Goal: Submit feedback/report problem

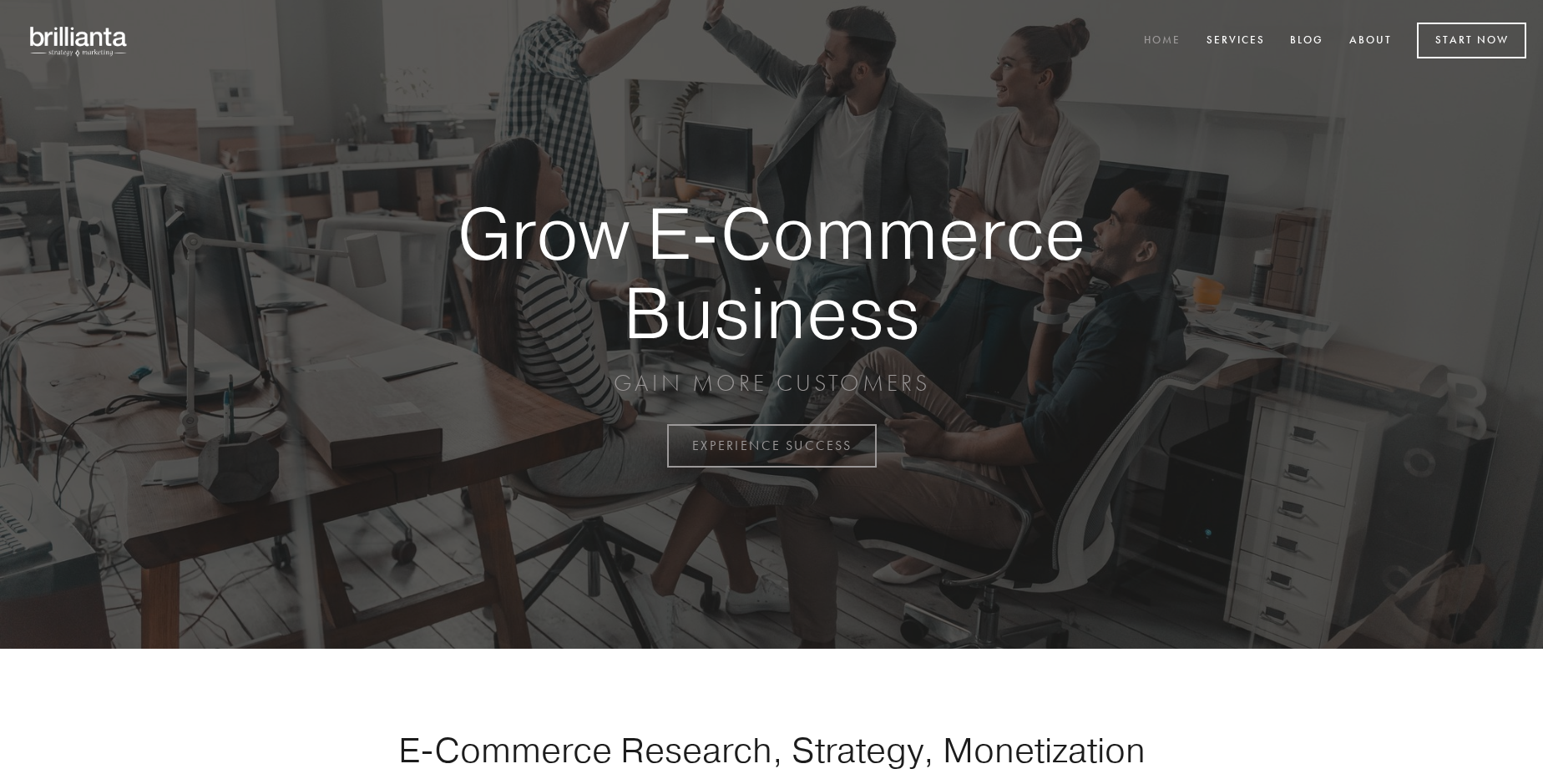
scroll to position [4375, 0]
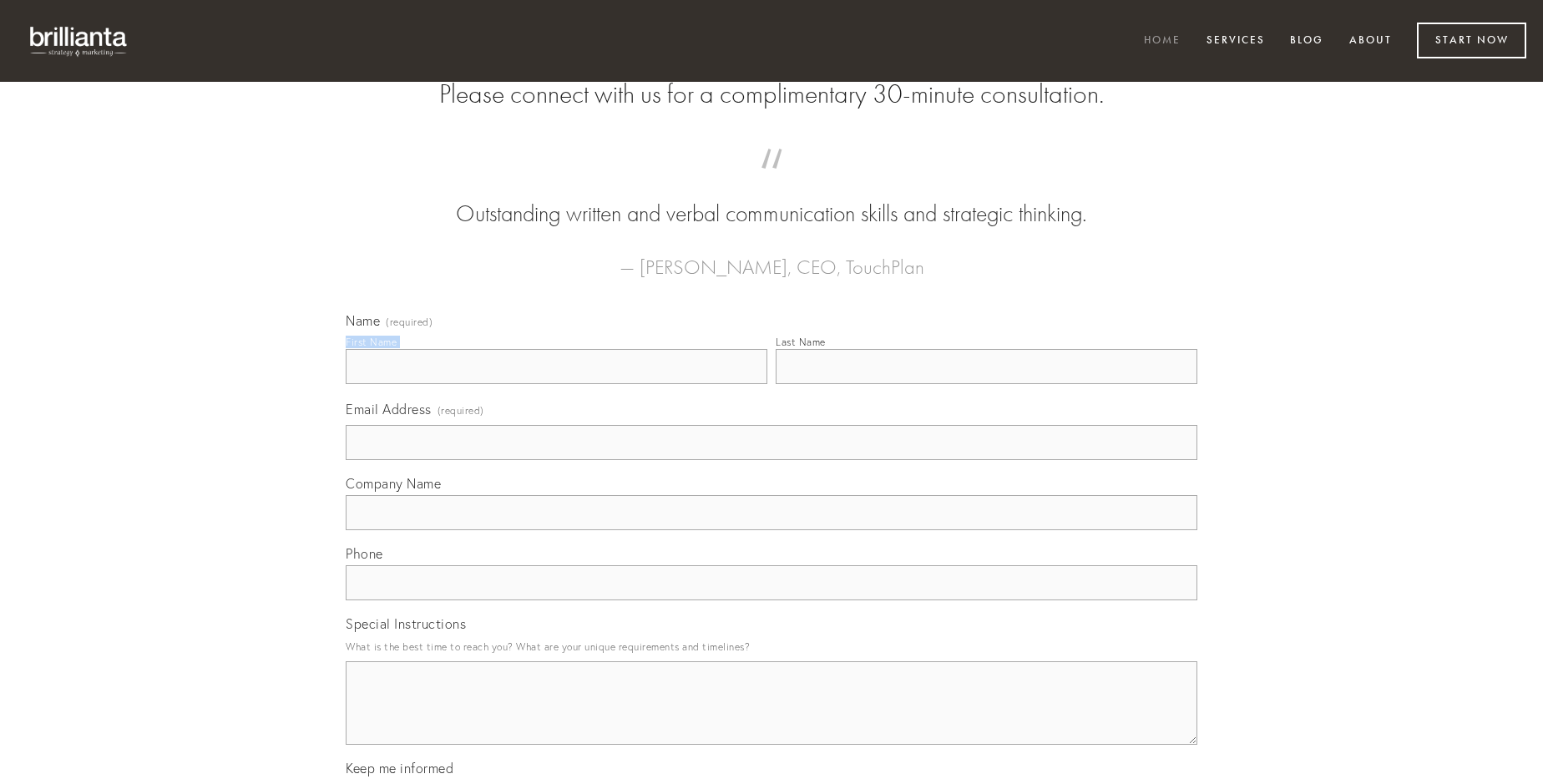
type input "[PERSON_NAME]"
click at [986, 384] on input "Last Name" at bounding box center [986, 366] width 421 height 35
type input "[PERSON_NAME]"
click at [772, 460] on input "Email Address (required)" at bounding box center [772, 442] width 852 height 35
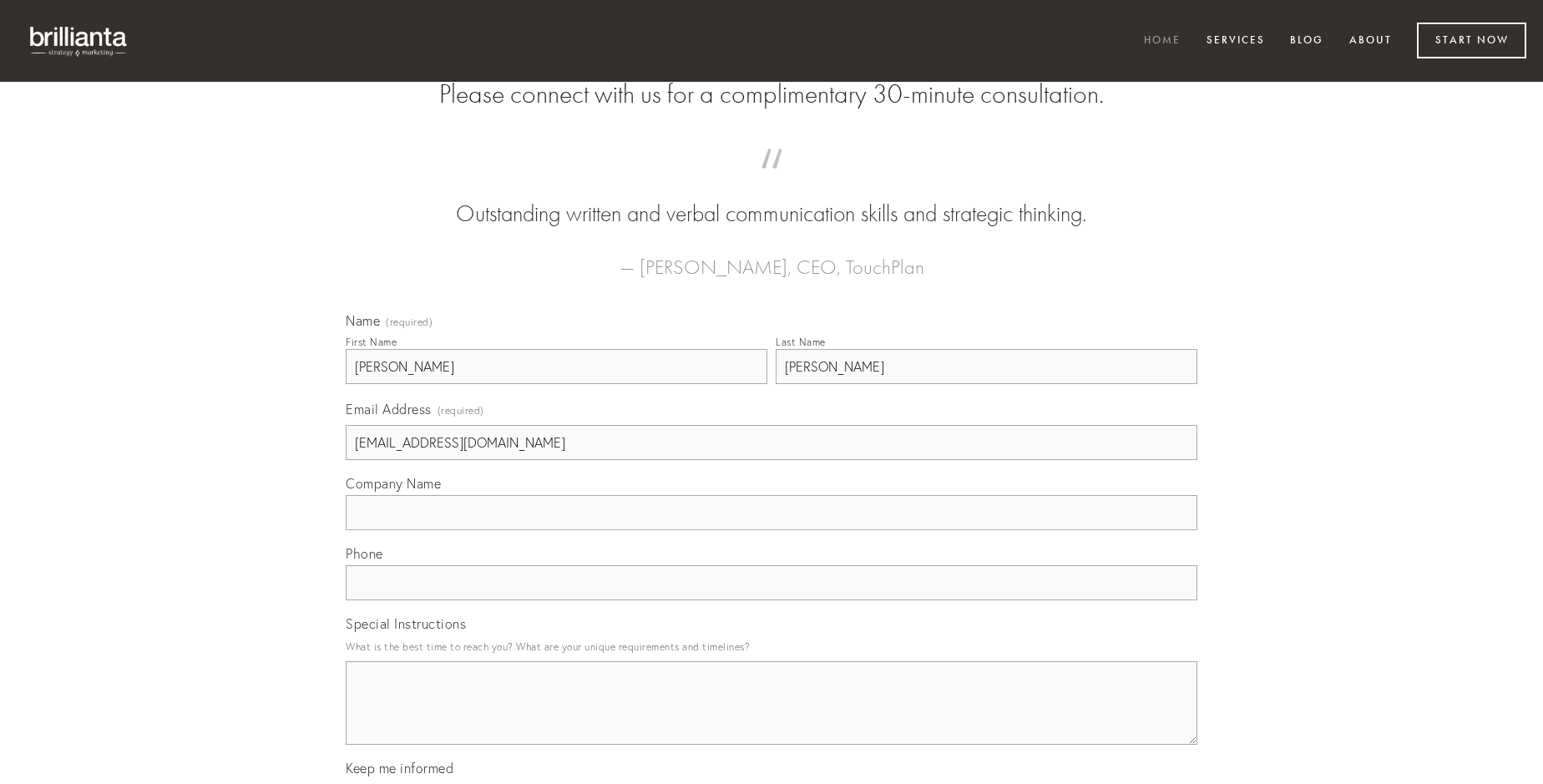
type input "[EMAIL_ADDRESS][DOMAIN_NAME]"
click at [772, 530] on input "Company Name" at bounding box center [772, 512] width 852 height 35
type input "constans"
click at [772, 600] on input "text" at bounding box center [772, 582] width 852 height 35
click at [772, 718] on textarea "Special Instructions" at bounding box center [772, 703] width 852 height 83
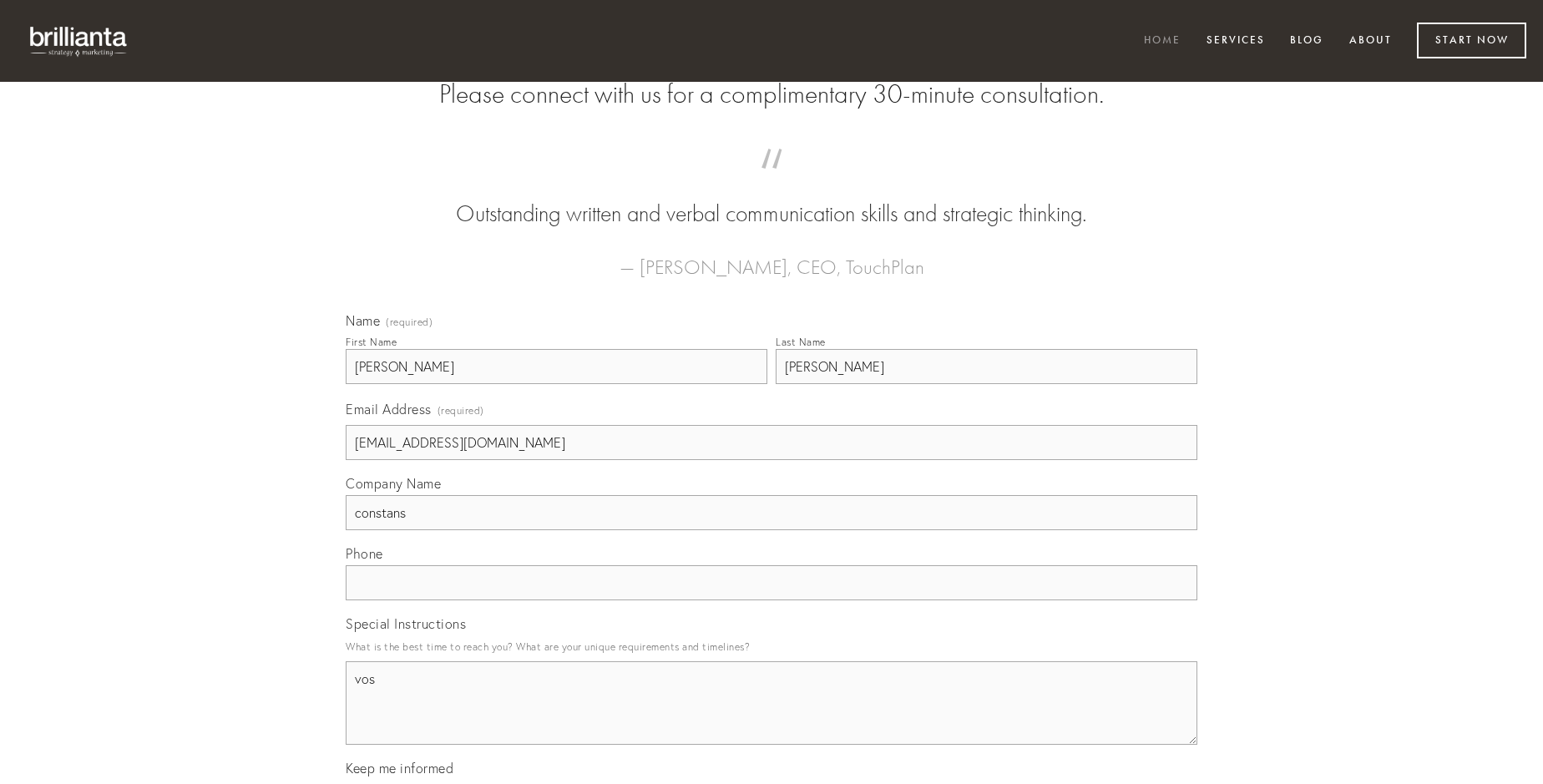
type textarea "vos"
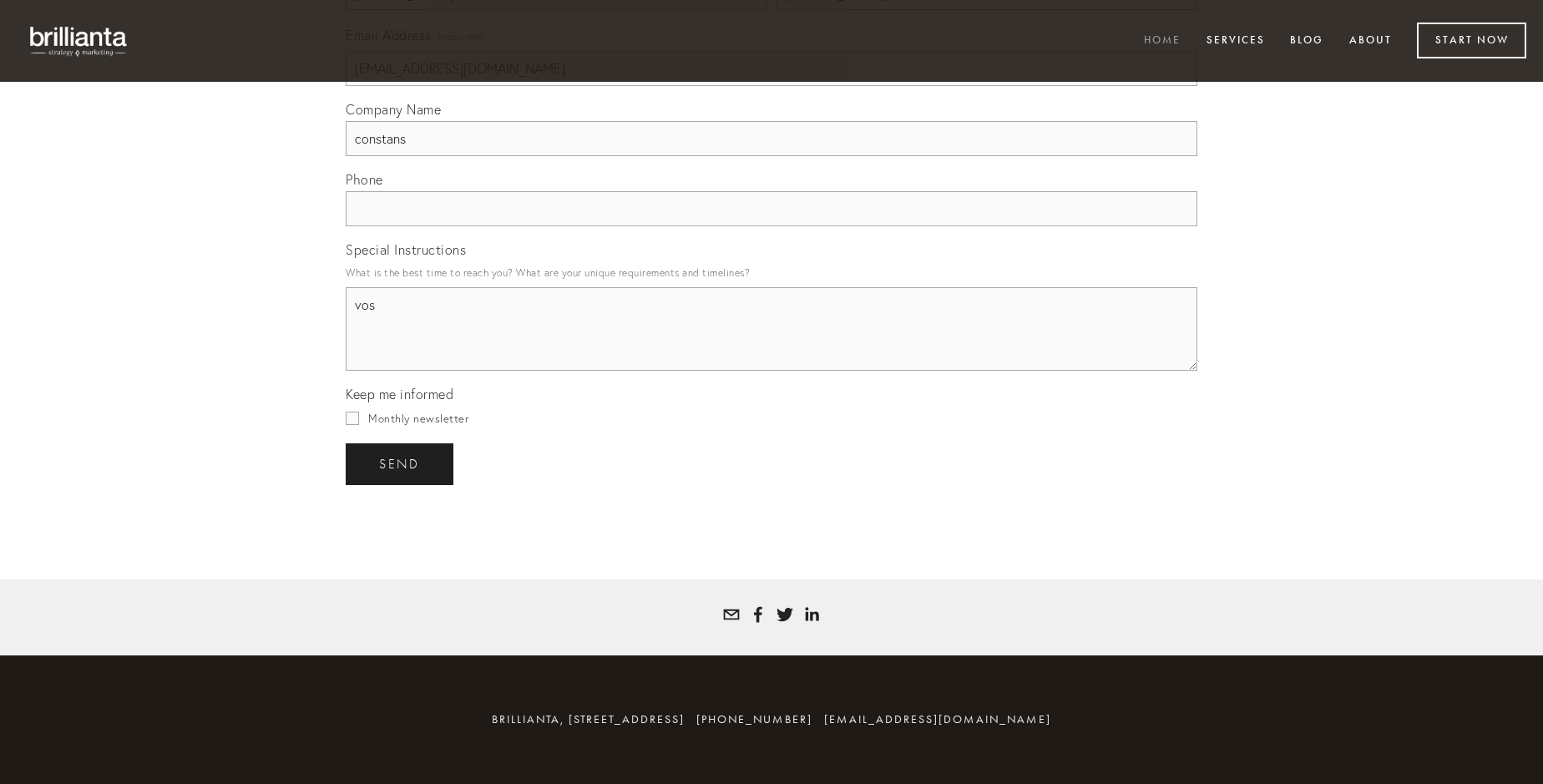
click at [401, 463] on span "send" at bounding box center [400, 464] width 41 height 15
